Goal: Task Accomplishment & Management: Use online tool/utility

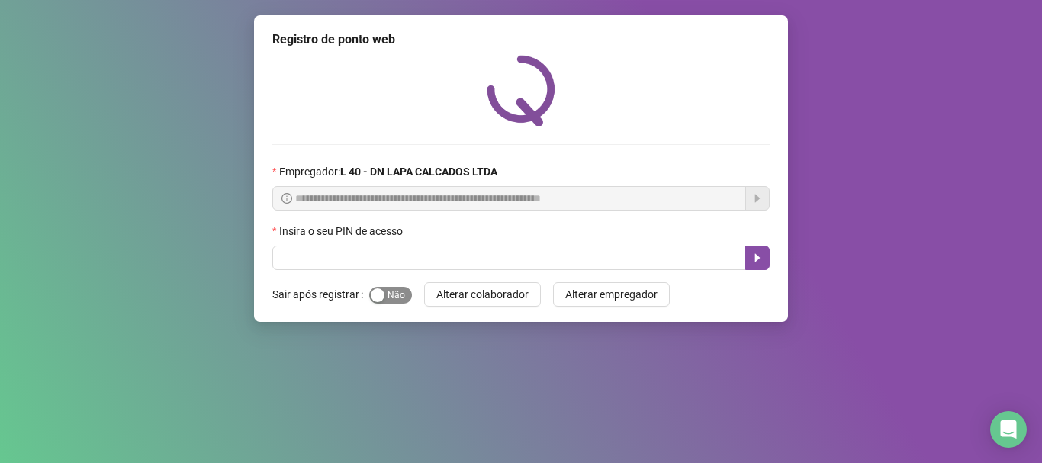
click at [387, 298] on span "Sim Não" at bounding box center [390, 295] width 43 height 17
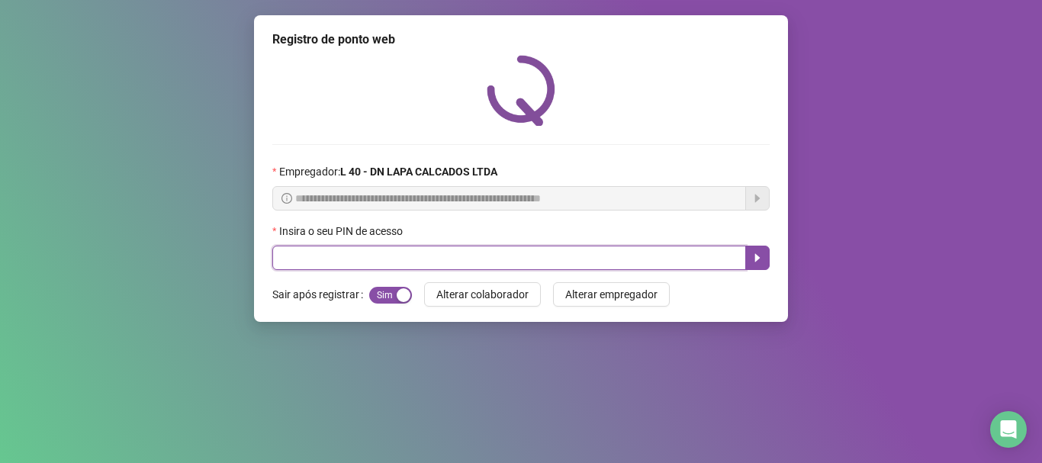
click at [388, 264] on input "text" at bounding box center [509, 258] width 474 height 24
type input "*****"
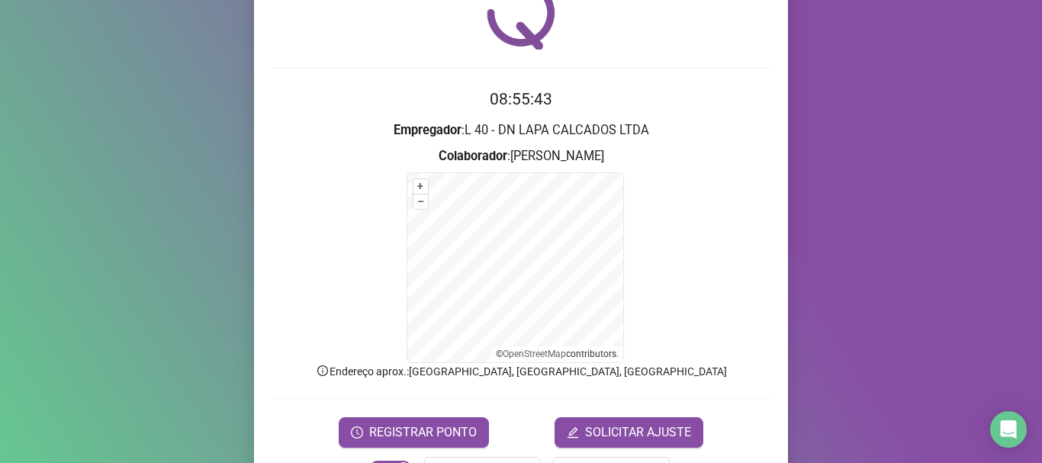
scroll to position [128, 0]
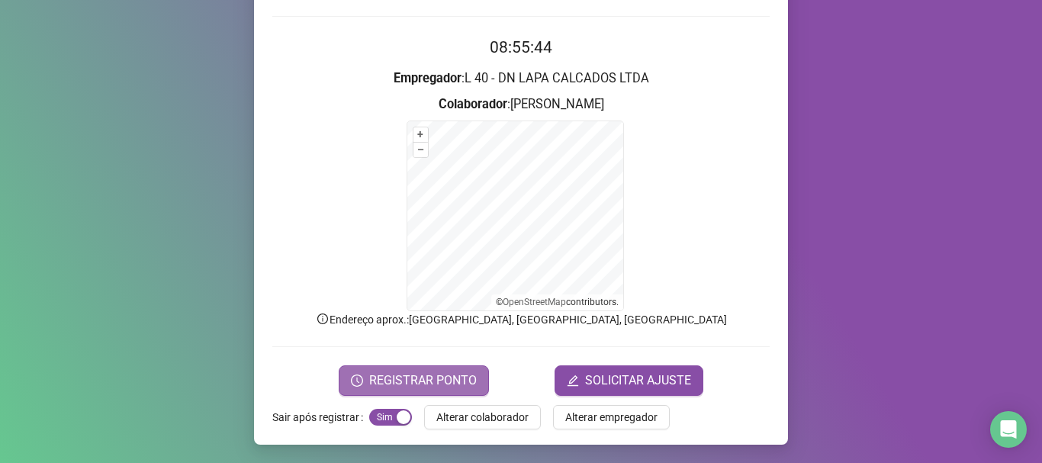
click at [426, 374] on span "REGISTRAR PONTO" at bounding box center [423, 381] width 108 height 18
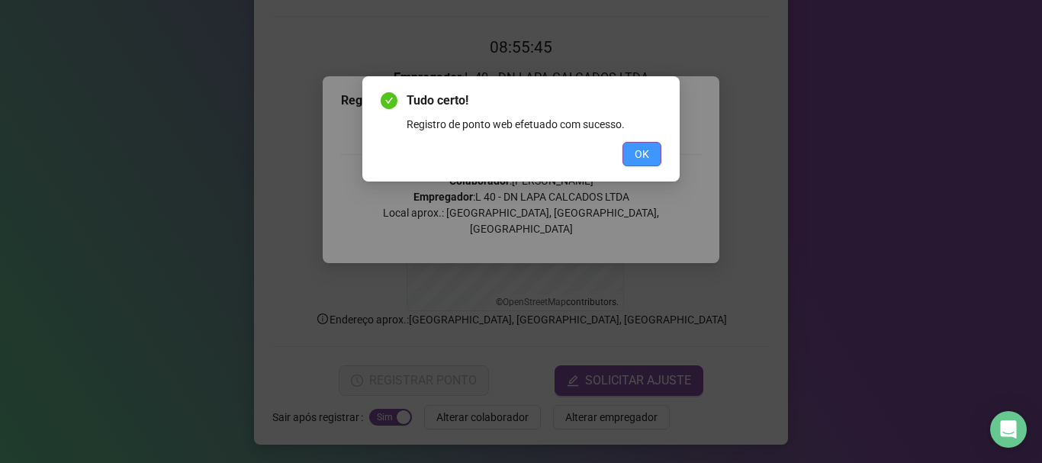
click at [641, 161] on span "OK" at bounding box center [642, 154] width 14 height 17
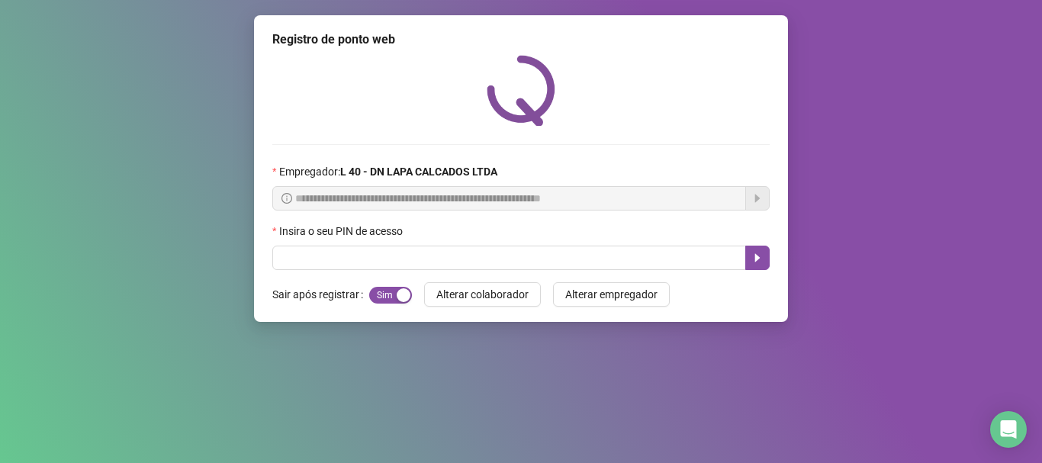
scroll to position [0, 0]
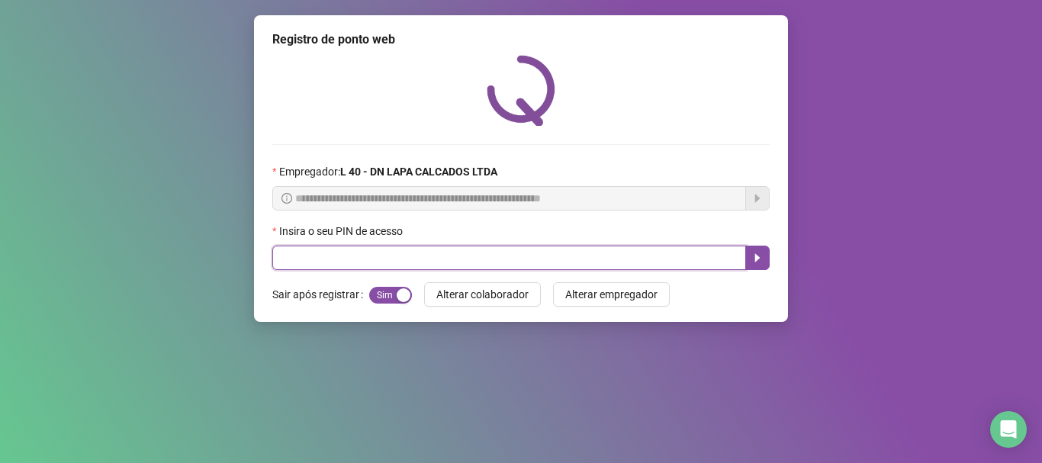
click at [487, 266] on input "text" at bounding box center [509, 258] width 474 height 24
type input "*****"
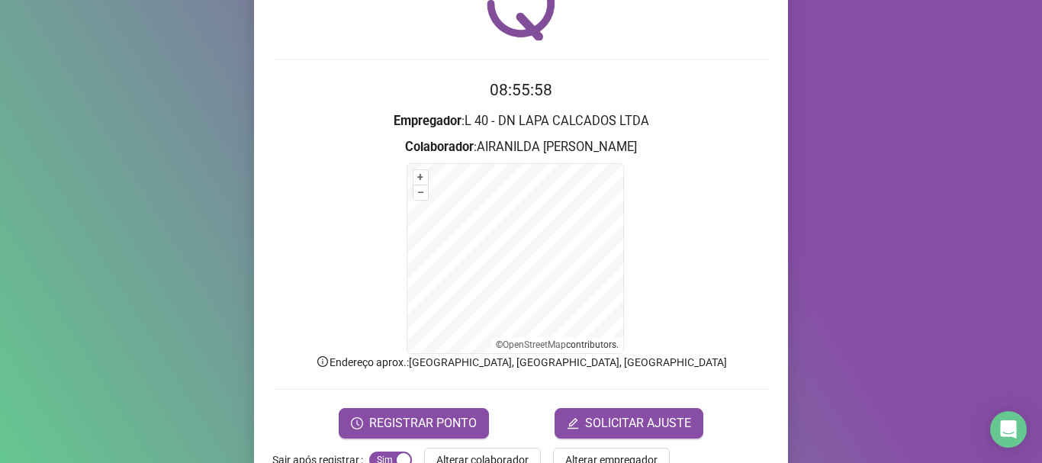
scroll to position [128, 0]
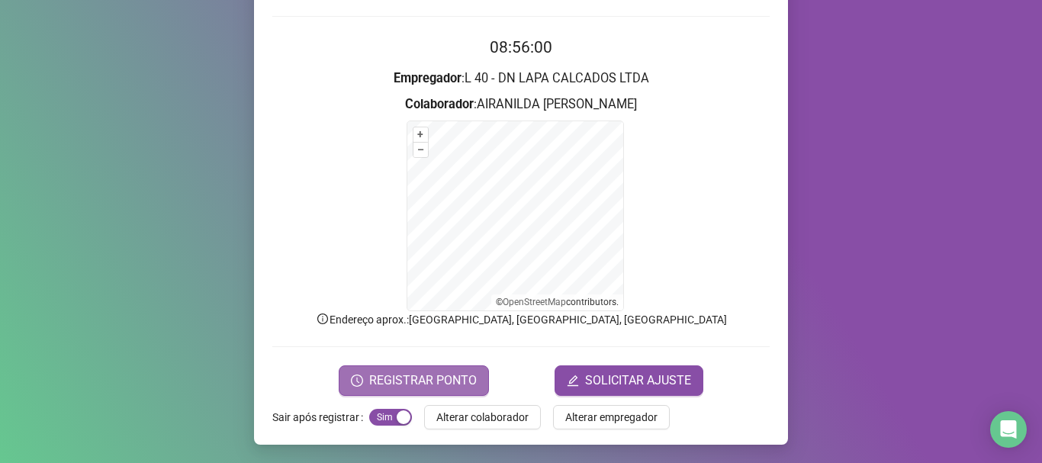
click at [428, 386] on span "REGISTRAR PONTO" at bounding box center [423, 381] width 108 height 18
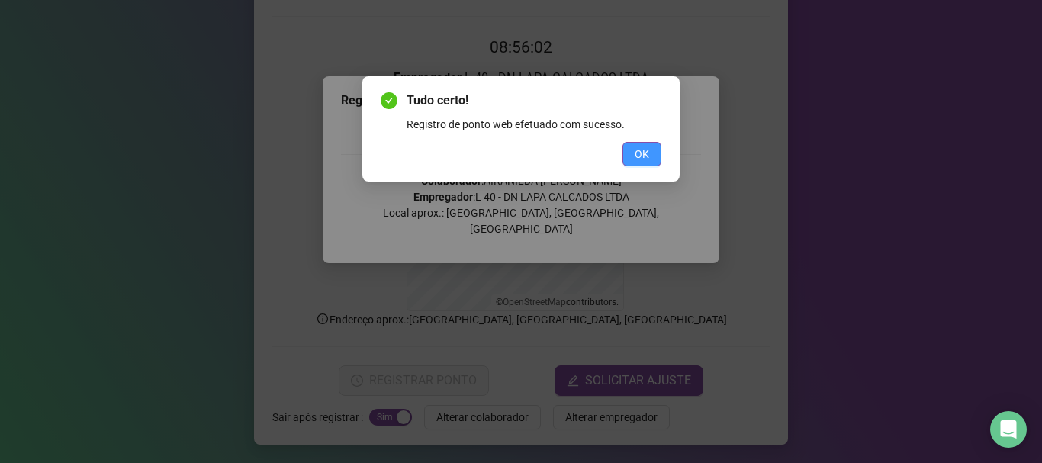
click at [644, 156] on span "OK" at bounding box center [642, 154] width 14 height 17
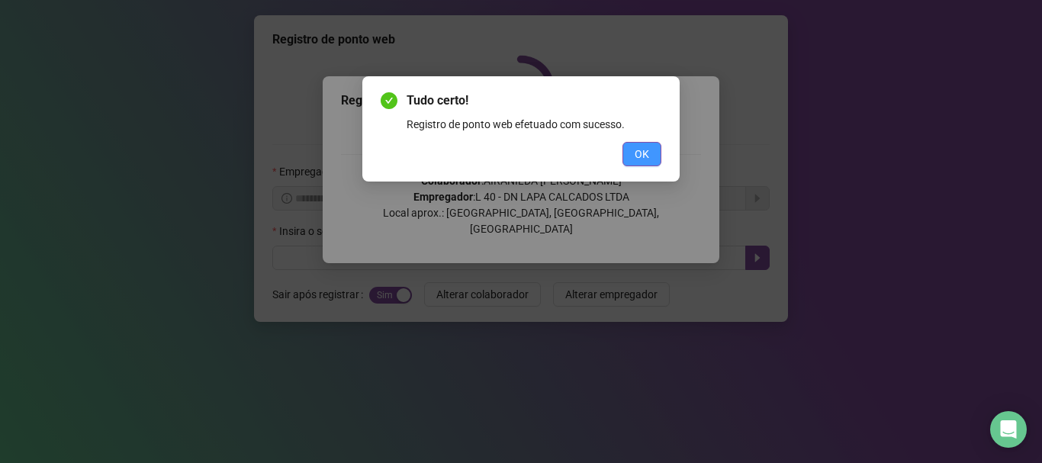
scroll to position [0, 0]
